Goal: Use online tool/utility: Utilize a website feature to perform a specific function

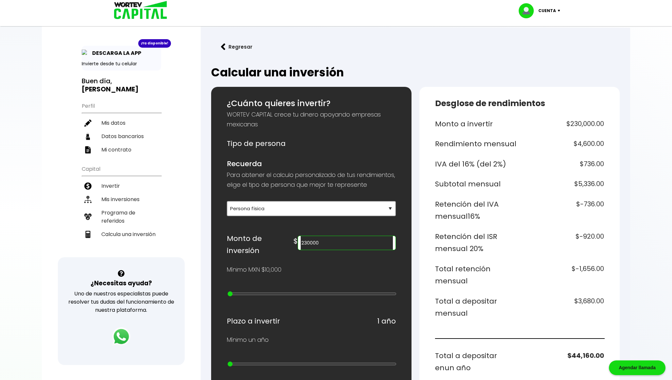
select select "1"
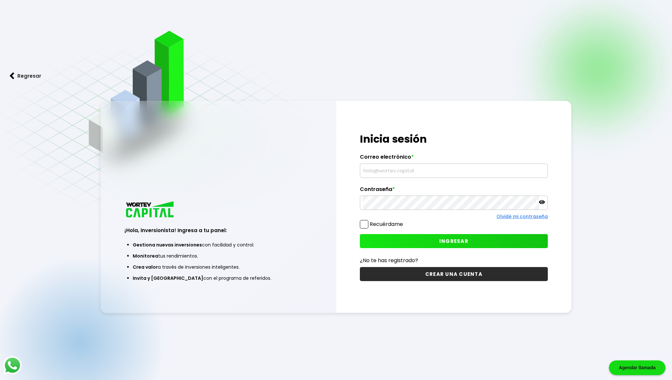
type input "chakon346@hotmail.com"
click at [429, 243] on button "INGRESAR" at bounding box center [454, 241] width 188 height 14
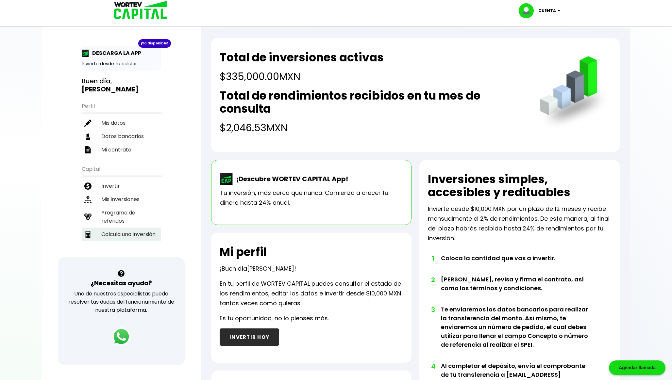
click at [145, 230] on li "Calcula una inversión" at bounding box center [121, 234] width 79 height 13
select select "1"
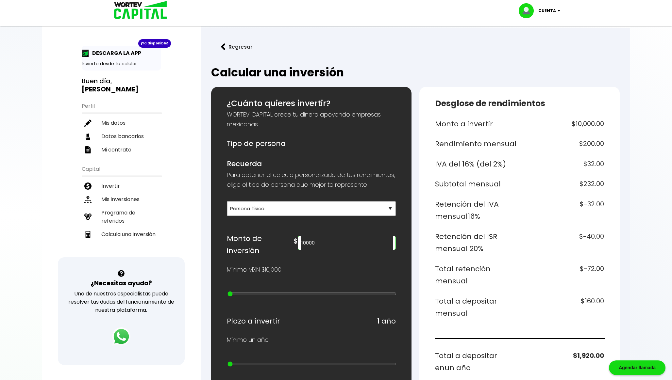
scroll to position [64, 0]
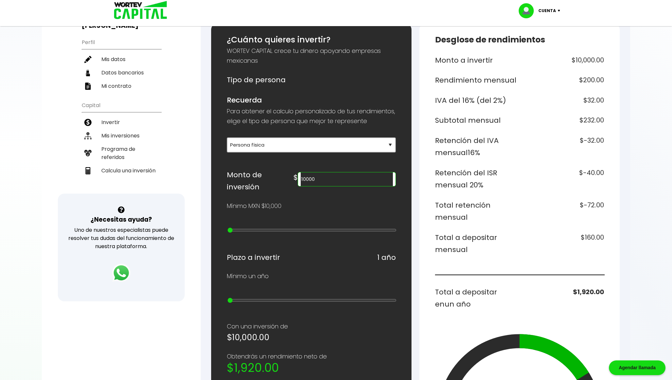
click at [470, 175] on h6 "Retención del ISR mensual 20%" at bounding box center [476, 179] width 82 height 25
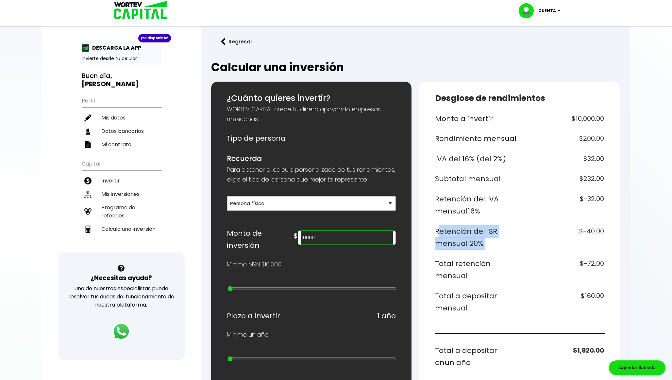
scroll to position [3, 0]
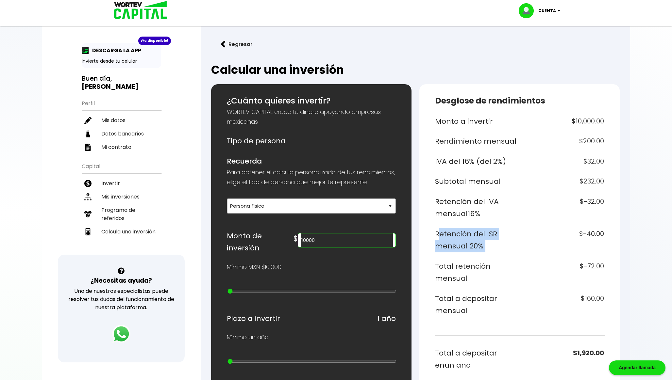
click at [139, 10] on img at bounding box center [138, 10] width 62 height 21
